Goal: Task Accomplishment & Management: Manage account settings

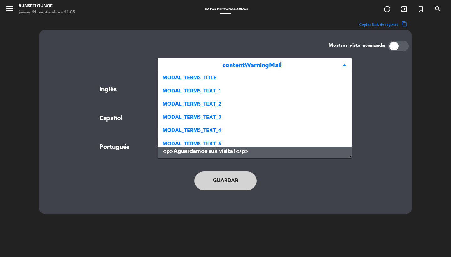
click at [253, 62] on span "contentWarningMail" at bounding box center [252, 65] width 179 height 10
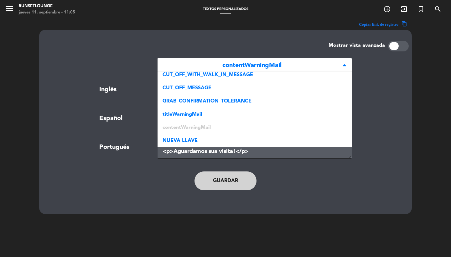
click at [10, 15] on span "menu" at bounding box center [12, 9] width 14 height 15
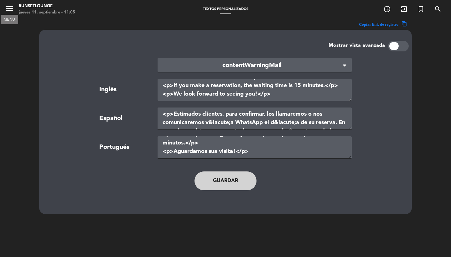
click at [10, 7] on icon "menu" at bounding box center [9, 8] width 9 height 9
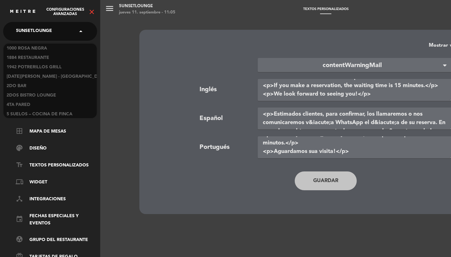
click at [33, 29] on span "5unsetlounge" at bounding box center [34, 31] width 36 height 13
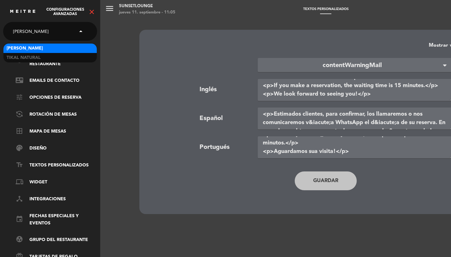
scroll to position [0, 0]
type input "kalma"
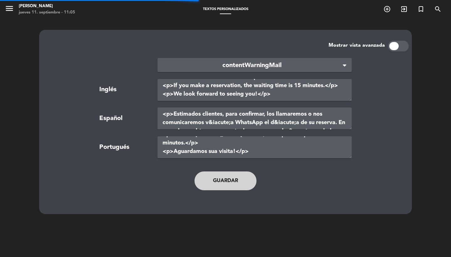
type textarea "TERMS AND CONDITIONS"
type textarea "TÉRMINOS Y CONDICIONES"
type textarea "TERMOS E CONDIÇÕES"
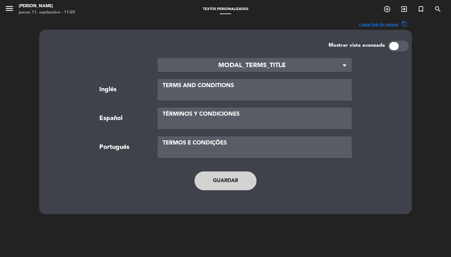
click at [213, 70] on span "MODAL_TERMS_TITLE" at bounding box center [252, 65] width 179 height 10
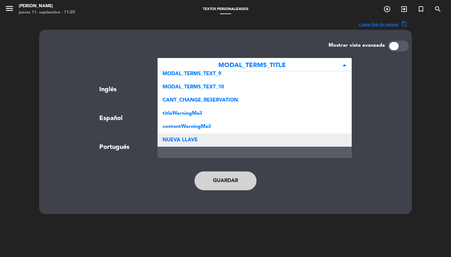
scroll to position [123, 0]
click at [200, 139] on div "NUEVA LLAVE" at bounding box center [255, 140] width 194 height 13
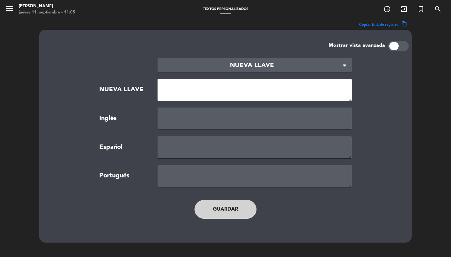
click at [197, 92] on textarea at bounding box center [255, 90] width 194 height 22
paste textarea "NEW_MODAL_DEPOSIT"
type textarea "NEW_MODAL_DEPOSIT"
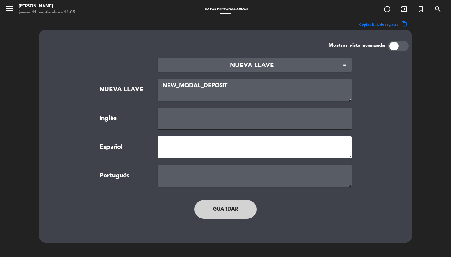
click at [197, 143] on textarea at bounding box center [255, 147] width 194 height 22
type textarea "P"
type textarea "pago"
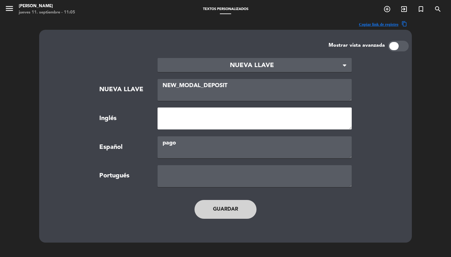
click at [188, 119] on textarea at bounding box center [255, 119] width 194 height 22
paste textarea "pay"
type textarea "pay"
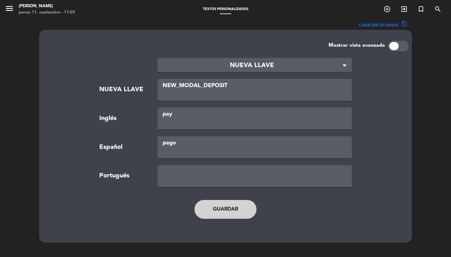
click at [423, 0] on div "menu Kalma Resto [DATE] 11. septiembre - 11:05 Textos Personalizados add_circle…" at bounding box center [225, 9] width 451 height 19
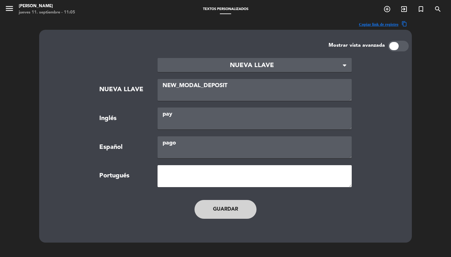
click at [172, 169] on textarea at bounding box center [255, 176] width 194 height 22
paste textarea "pagar"
type textarea "pagar"
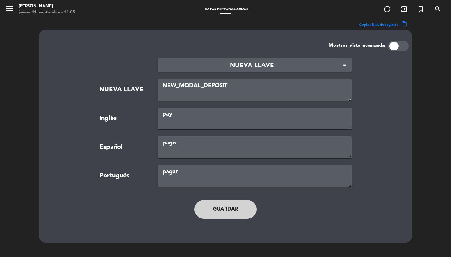
click at [219, 191] on main "× NUEVA LLAVE × NUEVA LLAVE NEW_MODAL_DEPOSIT Inglés pay Español pago Portugués…" at bounding box center [225, 141] width 357 height 180
click at [220, 205] on button "Guardar" at bounding box center [226, 209] width 62 height 19
click at [231, 62] on span "NEW_MODAL_DEPOSIT" at bounding box center [252, 65] width 179 height 10
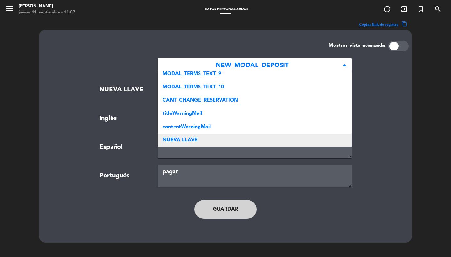
scroll to position [136, 0]
click at [202, 140] on div "NUEVA LLAVE" at bounding box center [255, 140] width 194 height 13
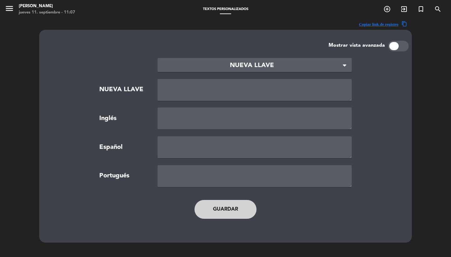
click at [205, 101] on section "× NUEVA LLAVE × NUEVA LLAVE Inglés Español Portugués" at bounding box center [226, 122] width 340 height 129
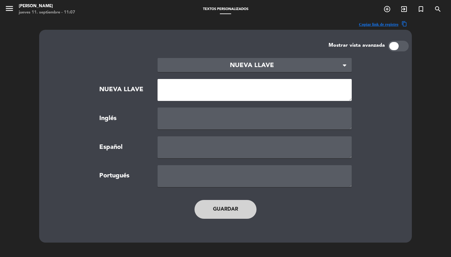
click at [202, 95] on textarea at bounding box center [255, 90] width 194 height 22
paste textarea "GRAB_CONFIRMATION_TITLE_7"
type textarea "GRAB_CONFIRMATION_TITLE_7"
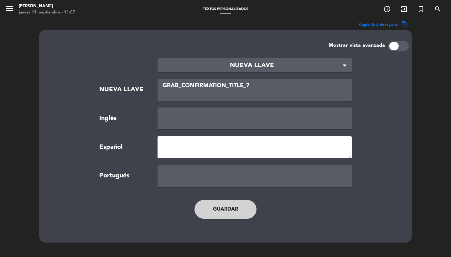
click at [179, 152] on textarea at bounding box center [255, 147] width 194 height 22
type textarea "pago"
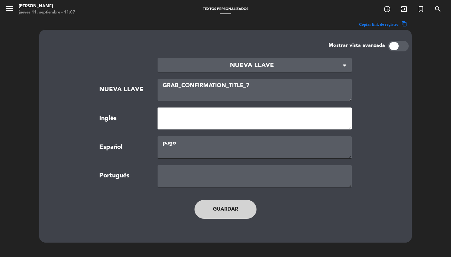
click at [181, 116] on textarea at bounding box center [255, 119] width 194 height 22
paste textarea "pagar"
type textarea "pagar"
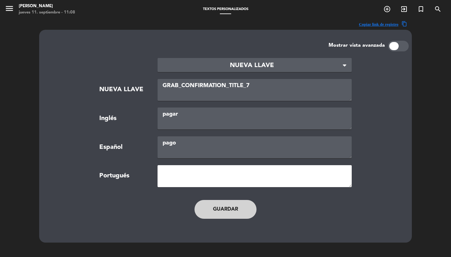
click at [194, 173] on textarea at bounding box center [255, 176] width 194 height 22
paste textarea "pay"
type textarea "pay"
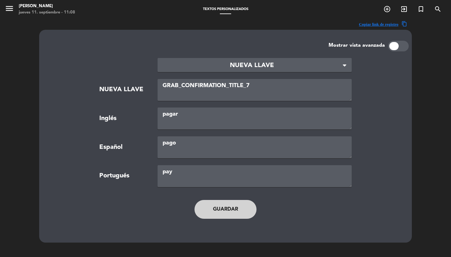
click at [238, 214] on button "Guardar" at bounding box center [226, 209] width 62 height 19
click at [234, 216] on button "Guardar" at bounding box center [226, 209] width 62 height 19
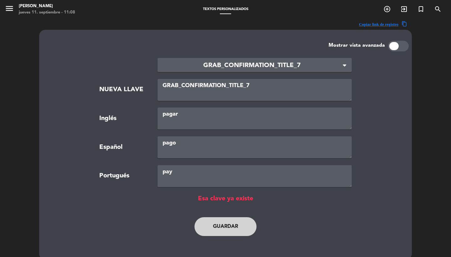
click at [206, 65] on span "GRAB_CONFIRMATION_TITLE_7" at bounding box center [252, 65] width 179 height 10
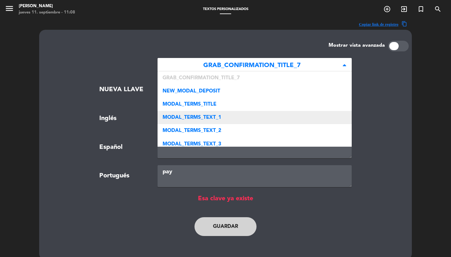
click at [201, 113] on div "MODAL_TERMS_TEXT_1" at bounding box center [255, 117] width 194 height 13
type textarea "If your reservation requires a guarantee, we will ask for your credit card deta…"
type textarea "Si su reserva exige una garantía, será necesario informar los datos de una tarj…"
type textarea "Se a sua reserva exigir uma garantia, será necessário informar os dados de um c…"
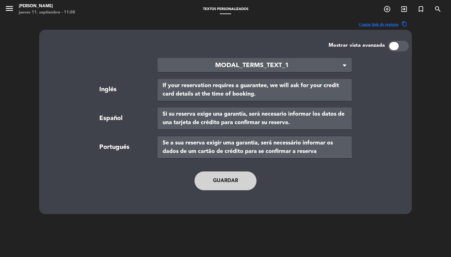
click at [255, 55] on main "× MODAL_TERMS_TEXT_1 × Inglés If your reservation requires a guarantee, we will…" at bounding box center [225, 127] width 357 height 152
click at [253, 61] on span "MODAL_TERMS_TEXT_1" at bounding box center [252, 65] width 179 height 10
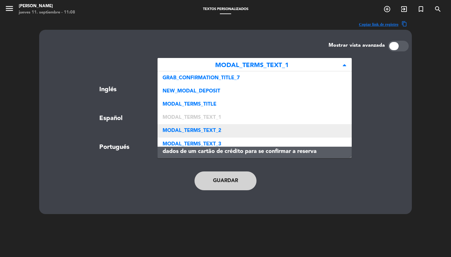
scroll to position [39, 0]
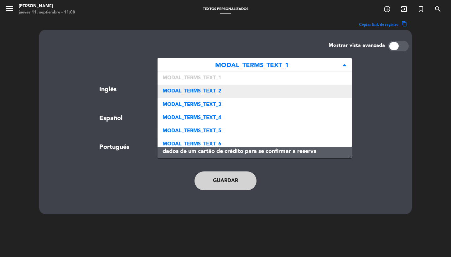
click at [224, 86] on div "MODAL_TERMS_TEXT_2" at bounding box center [255, 91] width 194 height 13
type textarea "The guarantee consists on an approval of credit in your card, but does not invo…"
type textarea "La garantía consiste en una pre aprobación crédito y no ejecuta ningún pago en …"
type textarea "A garantia consiste em uma pré-autorização no seu cartão e não envolve nenhuma …"
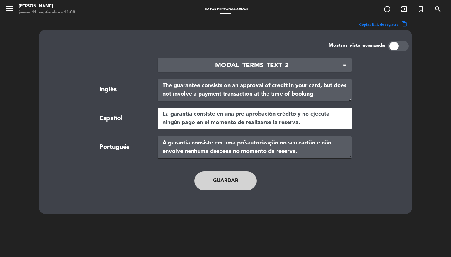
click at [321, 122] on textarea "La garantía consiste en una pre aprobación crédito y no ejecuta ningún pago en …" at bounding box center [255, 119] width 194 height 22
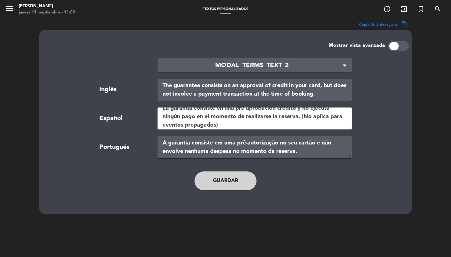
type textarea "La garantía consiste en una pre aprobación crédito y no ejecuta ningún pago en …"
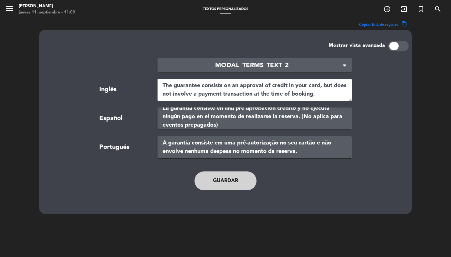
click at [224, 87] on textarea "The guarantee consists on an approval of credit in your card, but does not invo…" at bounding box center [255, 90] width 194 height 22
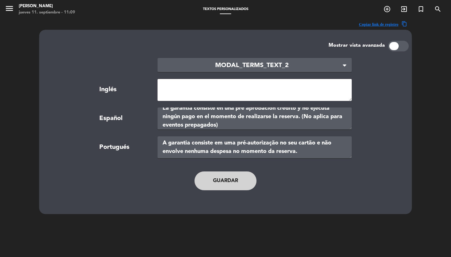
paste textarea "The guarantee consists of a credit pre-approval and no payment is required at t…"
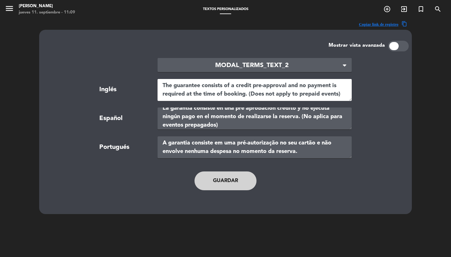
type textarea "The guarantee consists of a credit pre-approval and no payment is required at t…"
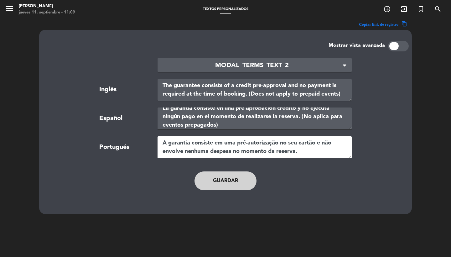
click at [186, 151] on textarea "A garantia consiste em uma pré-autorização no seu cartão e não envolve nenhuma …" at bounding box center [255, 147] width 194 height 22
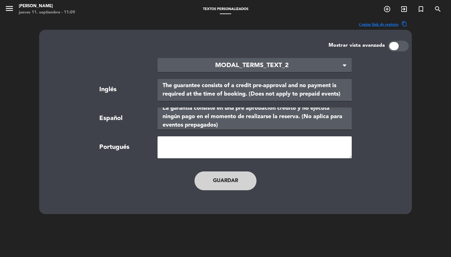
paste textarea "A garantia consiste em uma pré-aprovação de crédito e nenhum pagamento é exigid…"
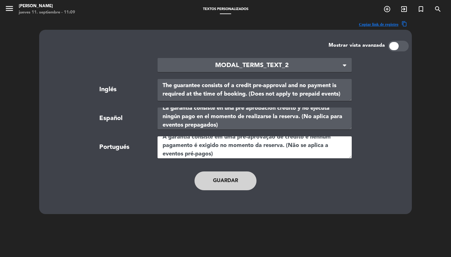
type textarea "A garantia consiste em uma pré-aprovação de crédito e nenhum pagamento é exigid…"
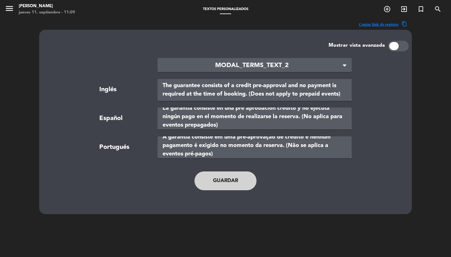
click at [226, 182] on button "Guardar" at bounding box center [226, 180] width 62 height 19
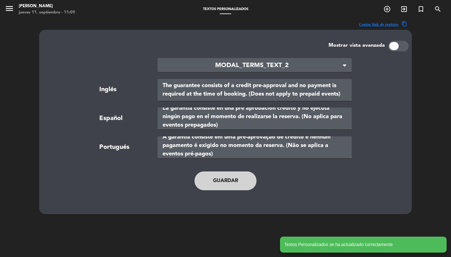
click at [237, 60] on div "× MODAL_TERMS_TEXT_2" at bounding box center [255, 65] width 194 height 14
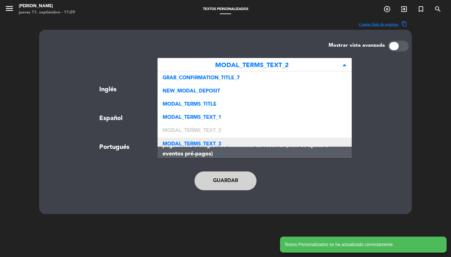
scroll to position [53, 0]
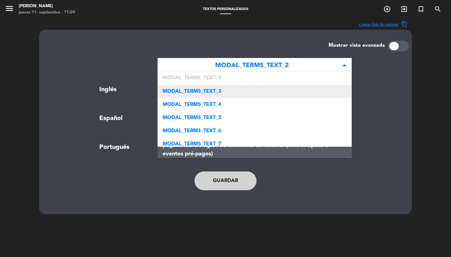
click at [225, 91] on div "MODAL_TERMS_TEXT_3" at bounding box center [255, 91] width 194 height 13
type textarea "The guarantee does not represent an additional cost to you."
type textarea "La garantía no es un costo adicional."
type textarea "A garantia não representa um custo adicional."
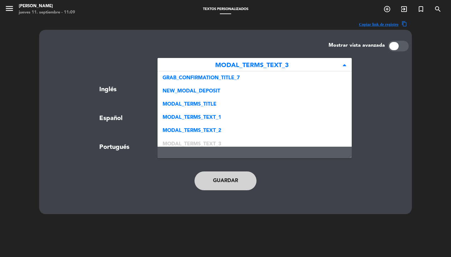
click at [240, 63] on span "MODAL_TERMS_TEXT_3" at bounding box center [252, 65] width 179 height 10
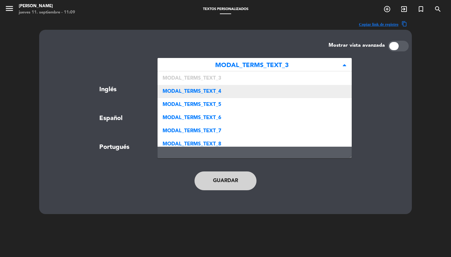
click at [229, 95] on div "MODAL_TERMS_TEXT_4" at bounding box center [255, 91] width 194 height 13
type textarea "After we receive your card details, our system processes the approval and the r…"
type textarea "Luego de confirmados los datos, nuestro sistema procesa la aprobación y confirm…"
type textarea "Após o envio dos dados, nosso sistema processa a aprovação e confirma sua reser…"
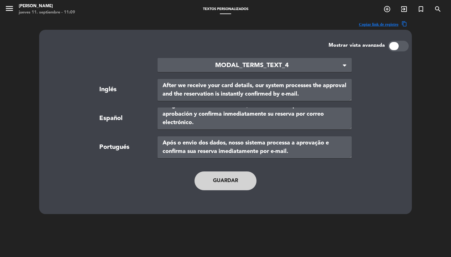
scroll to position [8, 0]
click at [242, 65] on span "MODAL_TERMS_TEXT_4" at bounding box center [252, 65] width 179 height 10
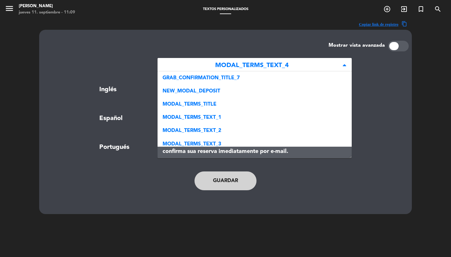
scroll to position [79, 0]
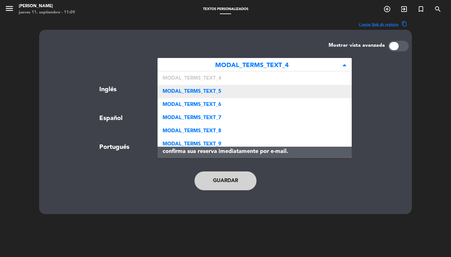
click at [234, 89] on div "MODAL_TERMS_TEXT_5" at bounding box center [255, 91] width 194 height 13
type textarea "The amount of the guarantee will only be executed if you fail to honour your re…"
type textarea "El monto de la garantía solamente será ejecutado en caso de que usted no honre …"
type textarea "O montante da garantia só será executado se sua reserva não for honrada."
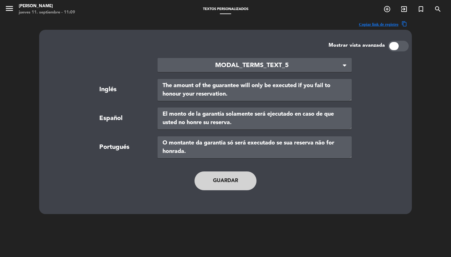
scroll to position [0, 0]
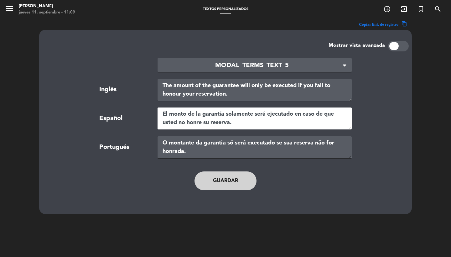
click at [239, 127] on textarea "El monto de la garantía solamente será ejecutado en caso de que usted no honre …" at bounding box center [255, 119] width 194 height 22
type textarea "El monto de la garantía solamente será ejecutado en caso de que usted no honre …"
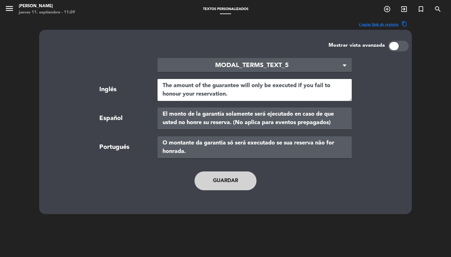
click at [187, 91] on textarea "The amount of the guarantee will only be executed if you fail to honour your re…" at bounding box center [255, 90] width 194 height 22
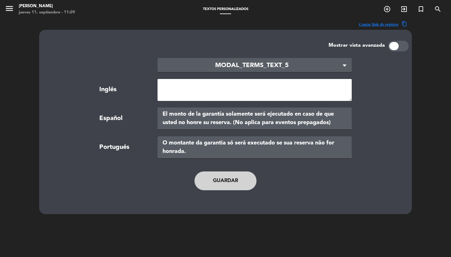
paste textarea "The deposit will only be released if you fail to honor your reservation. (Does …"
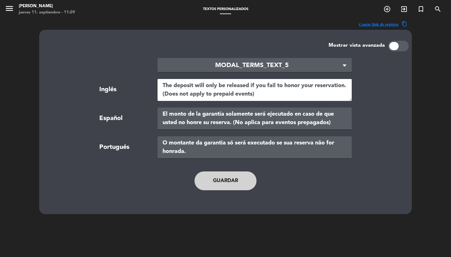
type textarea "The deposit will only be released if you fail to honor your reservation. (Does …"
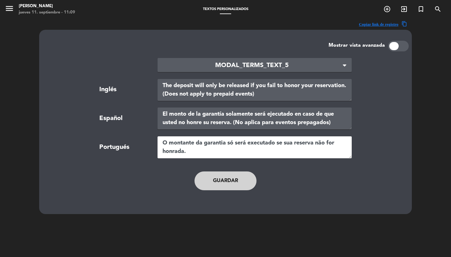
click at [189, 154] on textarea "O montante da garantia só será executado se sua reserva não for honrada." at bounding box center [255, 147] width 194 height 22
paste textarea "O depósito só será liberado caso você não cumpra sua reserva. (Não se aplica a …"
type textarea "O depósito só será liberado caso você não cumpra sua reserva. (Não se aplica a …"
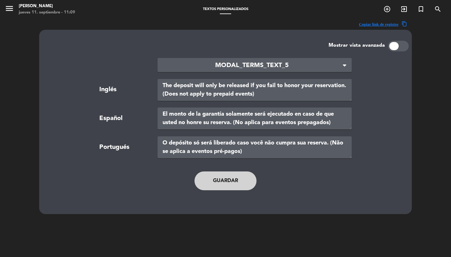
click at [223, 182] on button "Guardar" at bounding box center [226, 180] width 62 height 19
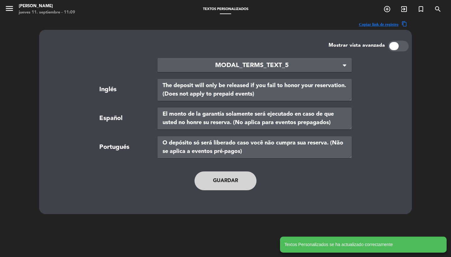
click at [260, 61] on span "MODAL_TERMS_TEXT_5" at bounding box center [252, 65] width 179 height 10
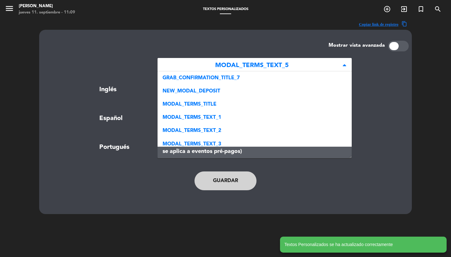
scroll to position [92, 0]
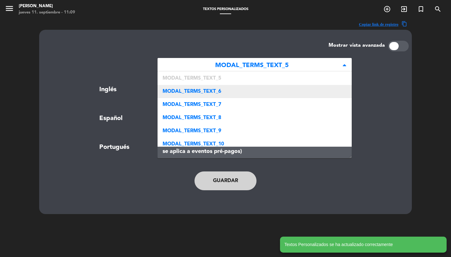
click at [241, 93] on div "MODAL_TERMS_TEXT_6" at bounding box center [255, 91] width 194 height 13
type textarea "Once we confirm your reservation, you may cancel or request a change with at le…"
type textarea "Una vez confirmada su reserva, solamente podrá ser cancelada o modificada con a…"
type textarea "Uma vez realizada a reserva, estas somente poderá ser cancelada, ter data e hor…"
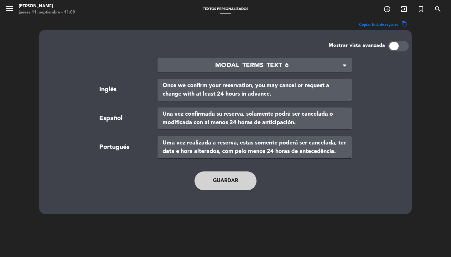
click at [258, 67] on span "MODAL_TERMS_TEXT_6" at bounding box center [252, 65] width 179 height 10
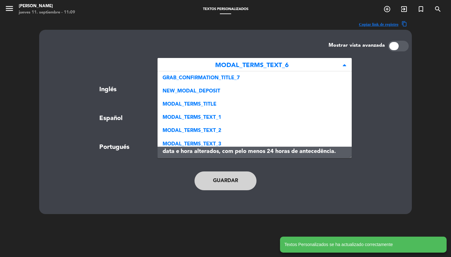
scroll to position [105, 0]
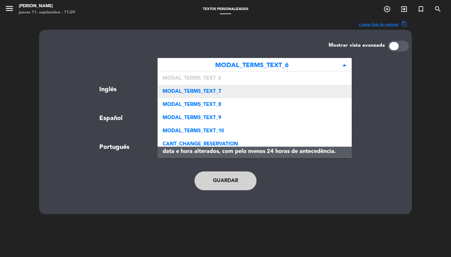
click at [240, 96] on div "MODAL_TERMS_TEXT_7" at bounding box center [255, 91] width 194 height 13
type textarea "In case of questions, suggestions or more information, please write to <a href=…"
type textarea "En caso de dudas, sugerencias o de necesitar más información, envíenos un mensa…"
type textarea "Em caso de dúvidas, sugestões ou maiores informações, envie uma mensagem para <…"
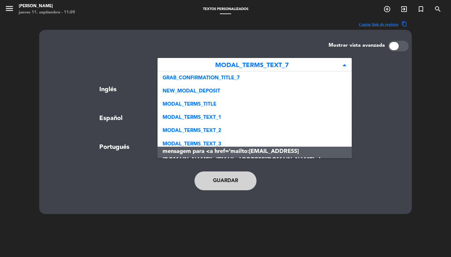
click at [256, 65] on span "MODAL_TERMS_TEXT_7" at bounding box center [252, 65] width 179 height 10
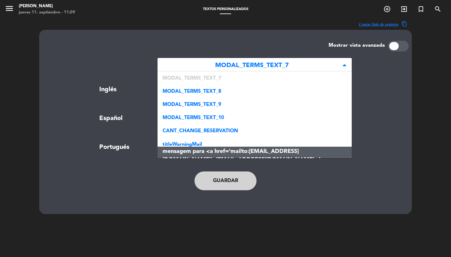
click at [235, 88] on div "MODAL_TERMS_TEXT_8" at bounding box center [255, 91] width 194 height 13
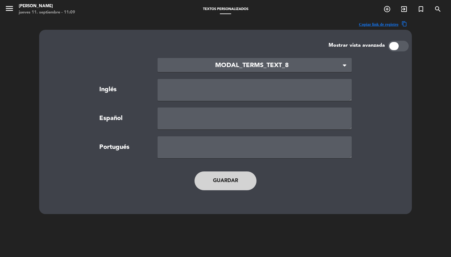
click at [222, 179] on button "Guardar" at bounding box center [226, 180] width 62 height 19
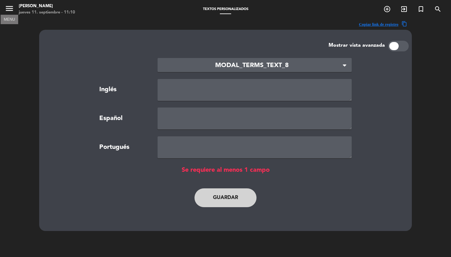
click at [9, 11] on icon "menu" at bounding box center [9, 8] width 9 height 9
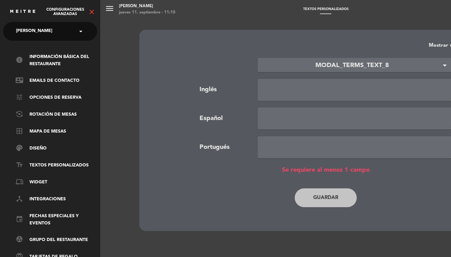
scroll to position [0, 0]
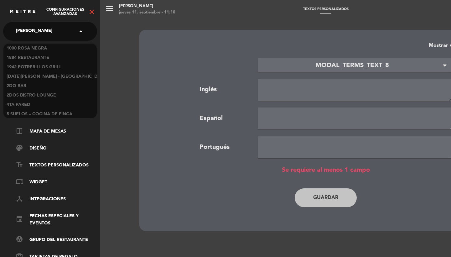
click at [46, 34] on span "[PERSON_NAME]" at bounding box center [34, 31] width 36 height 13
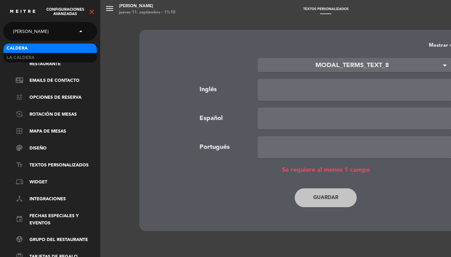
type input "caldera"
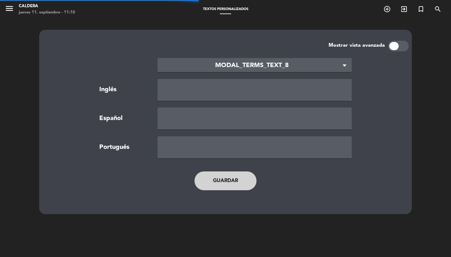
type textarea "TERMS AND CONDITIONS"
type textarea "TÉRMINOS Y CONDICIONES"
type textarea "TERMOS E CONDIÇÕES"
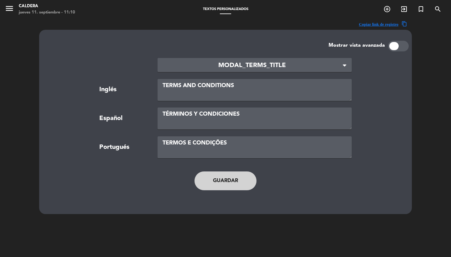
click at [11, 9] on icon "menu" at bounding box center [9, 8] width 9 height 9
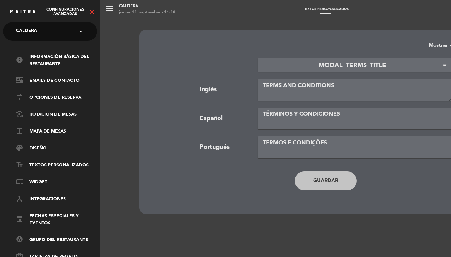
click at [93, 12] on icon "close" at bounding box center [92, 12] width 8 height 8
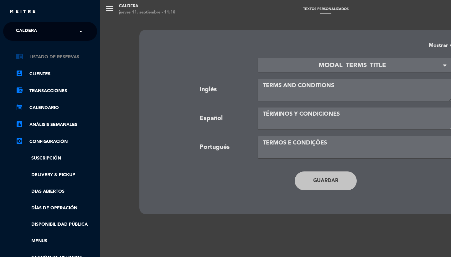
click at [59, 55] on link "chrome_reader_mode Listado de Reservas" at bounding box center [56, 57] width 81 height 8
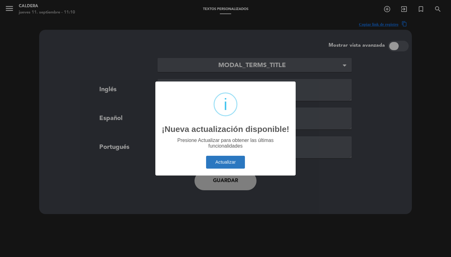
click at [226, 159] on button "Actualizar" at bounding box center [225, 162] width 39 height 13
